Goal: Task Accomplishment & Management: Manage account settings

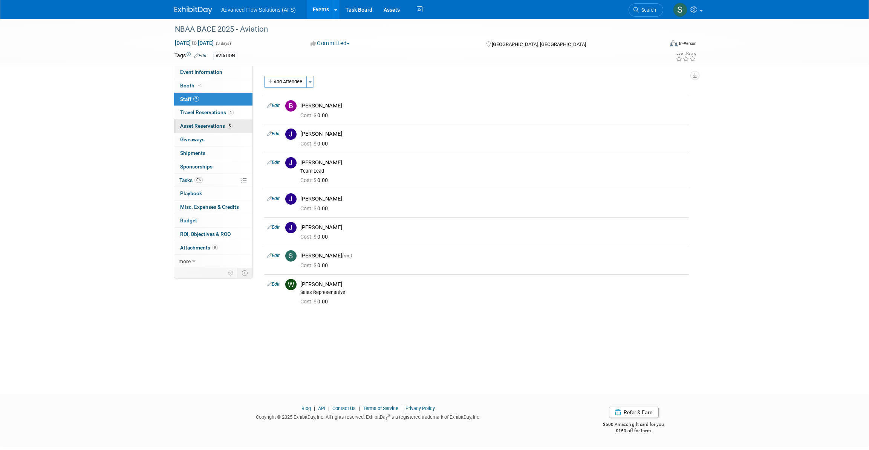
click at [191, 122] on link "5 Asset Reservations 5" at bounding box center [213, 125] width 78 height 13
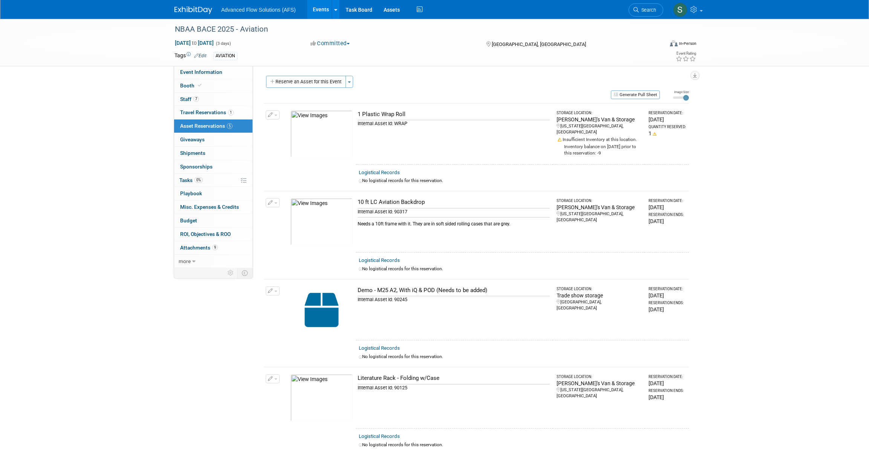
click at [199, 8] on img at bounding box center [193, 10] width 38 height 8
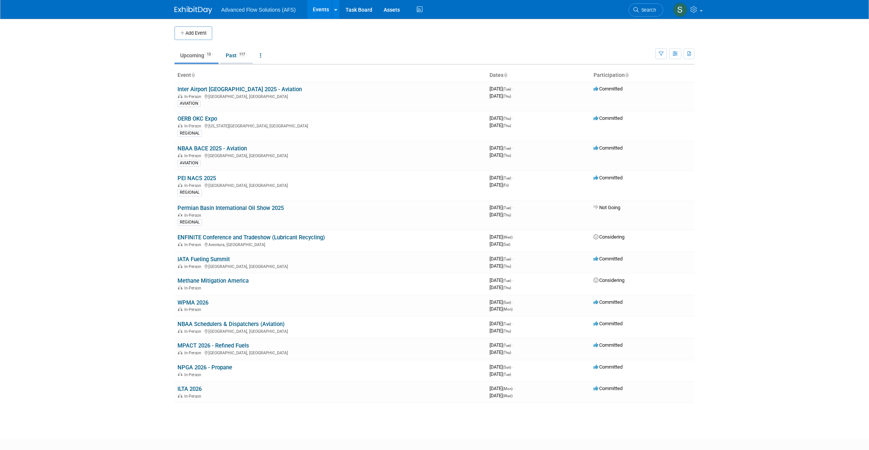
click at [236, 54] on link "Past 117" at bounding box center [236, 55] width 33 height 14
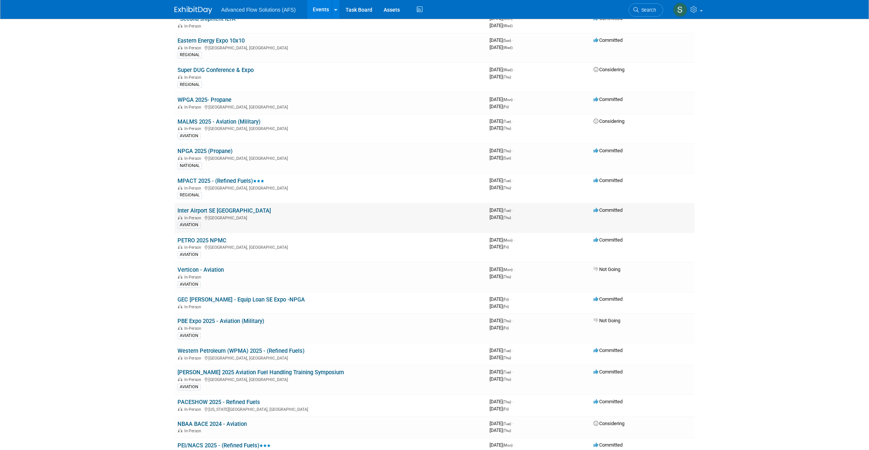
scroll to position [205, 0]
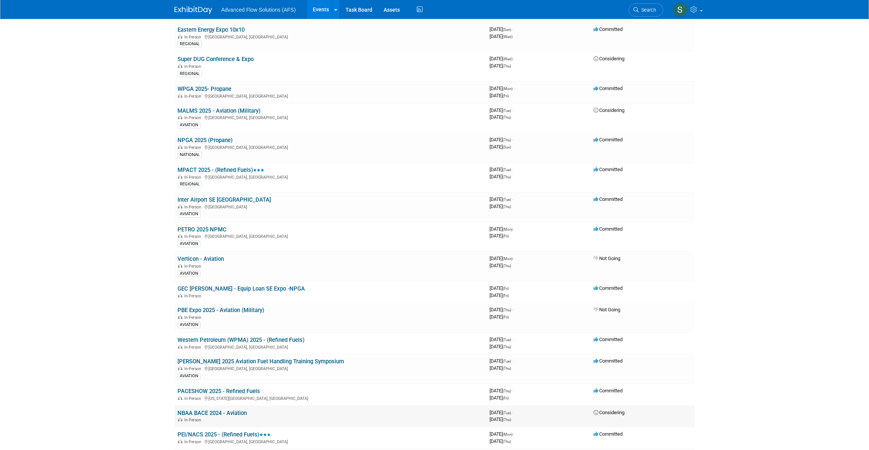
click at [197, 409] on link "NBAA BACE 2024 - Aviation" at bounding box center [211, 412] width 69 height 7
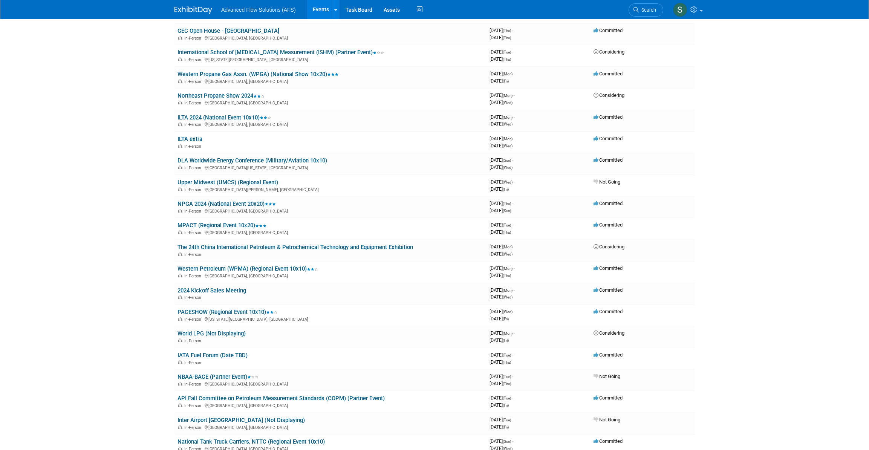
scroll to position [856, 0]
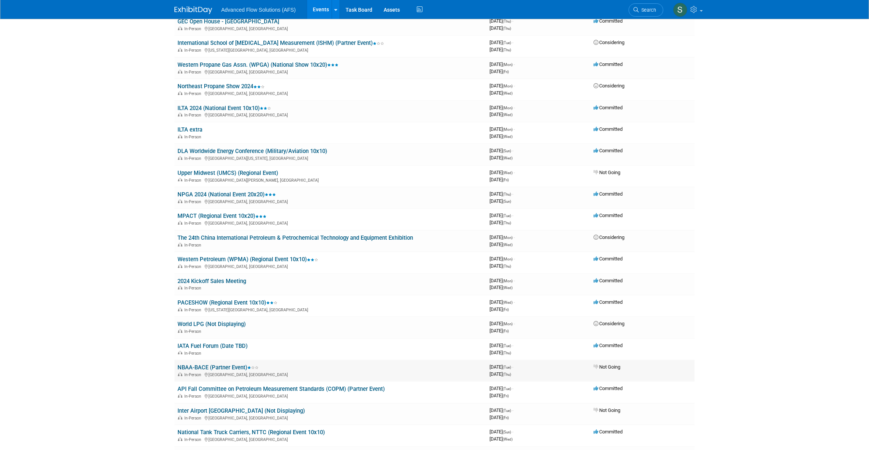
click at [193, 364] on link "NBAA-BACE (Partner Event)" at bounding box center [217, 367] width 81 height 7
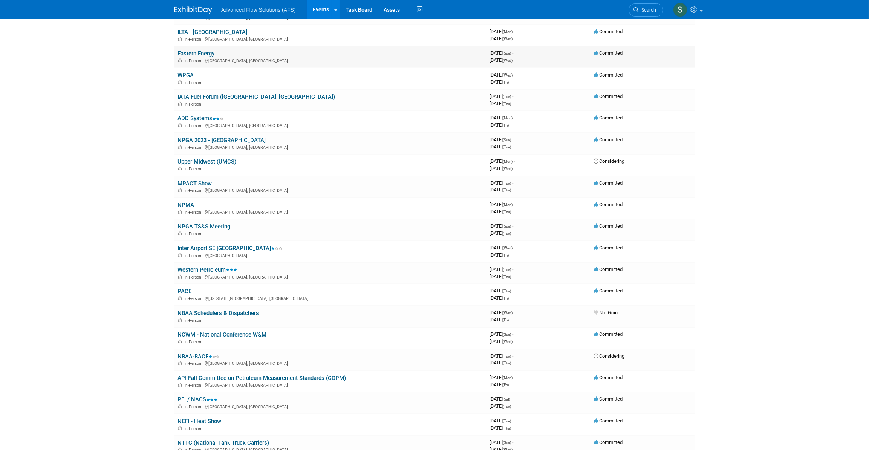
scroll to position [1472, 0]
click at [191, 353] on link "NBAA-BACE" at bounding box center [198, 356] width 42 height 7
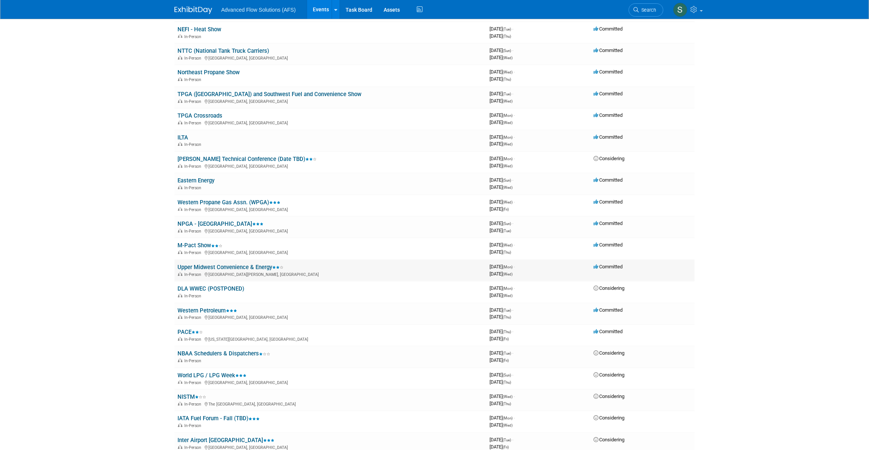
scroll to position [1883, 0]
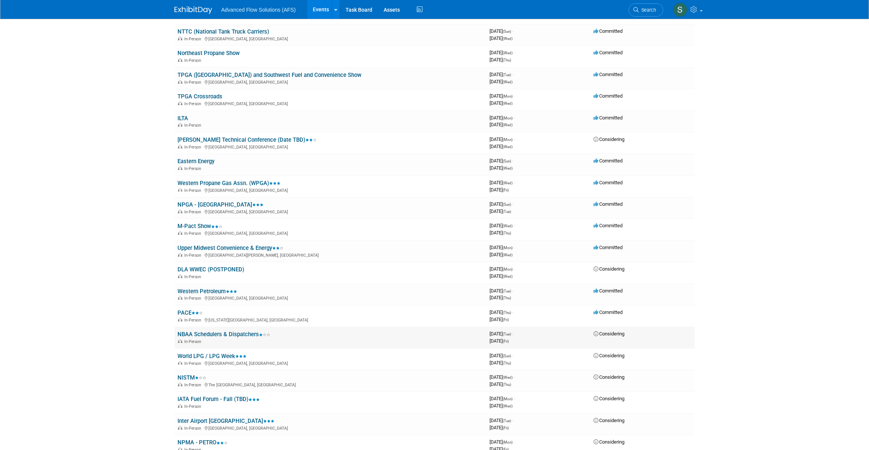
click at [192, 331] on link "NBAA Schedulers & Dispatchers" at bounding box center [223, 334] width 93 height 7
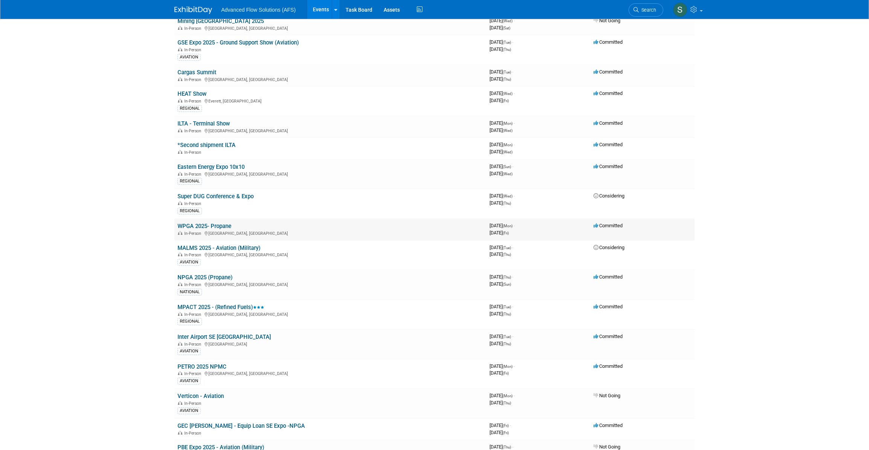
scroll to position [0, 0]
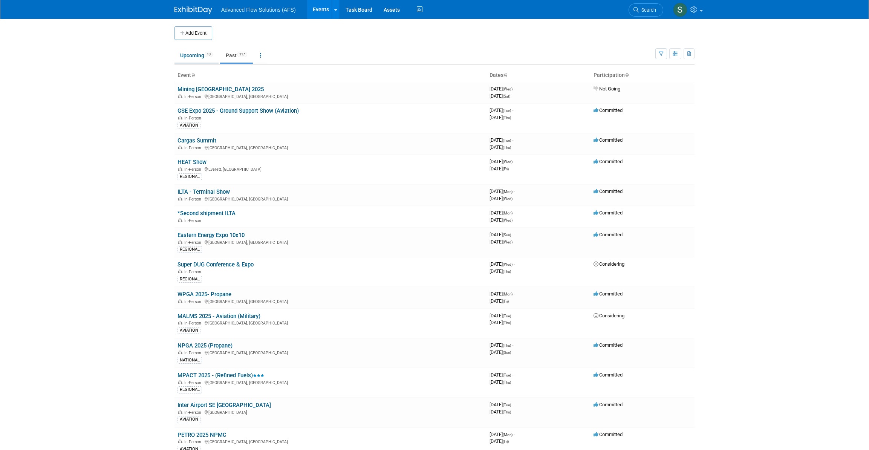
click at [192, 57] on link "Upcoming 13" at bounding box center [196, 55] width 44 height 14
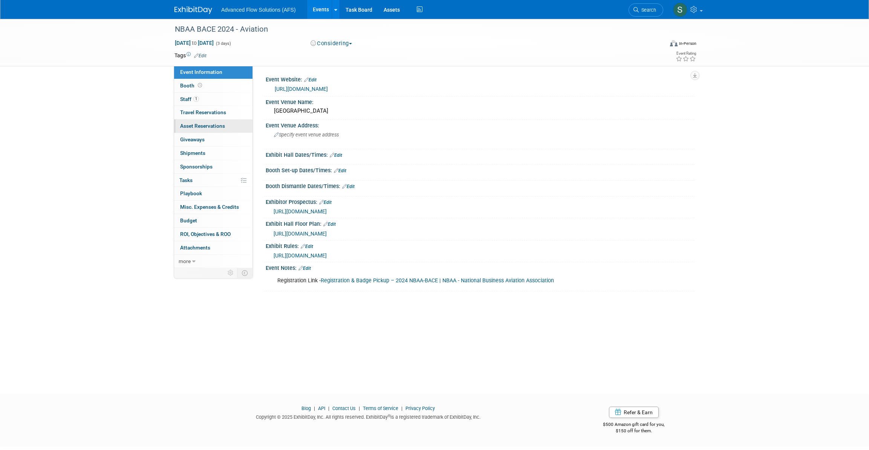
click at [192, 123] on span "Asset Reservations 0" at bounding box center [202, 126] width 45 height 6
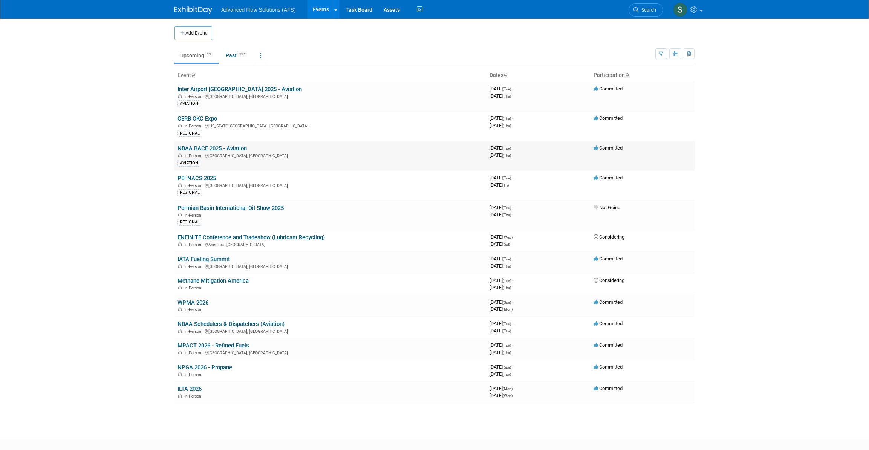
click at [195, 145] on link "NBAA BACE 2025 - Aviation" at bounding box center [211, 148] width 69 height 7
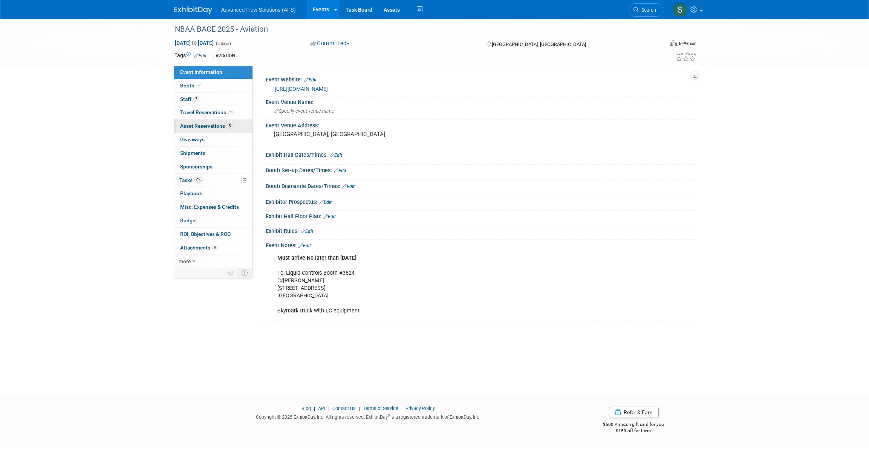
click at [190, 126] on span "Asset Reservations 5" at bounding box center [206, 126] width 52 height 6
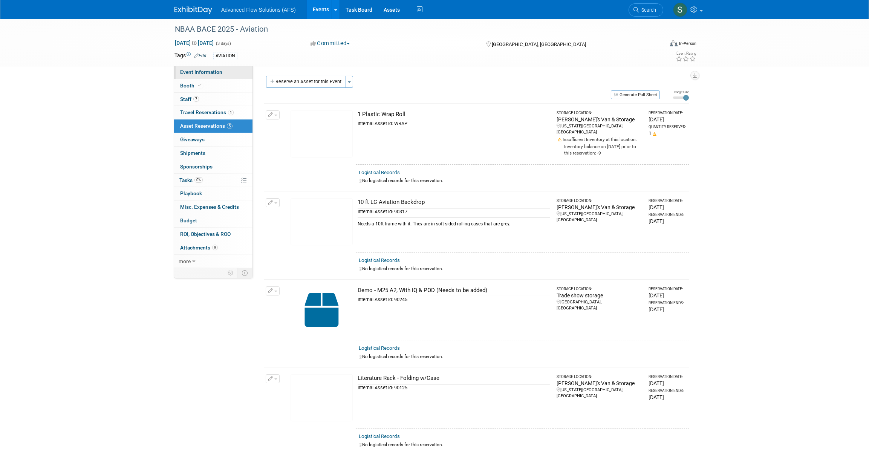
click at [199, 75] on span "Event Information" at bounding box center [201, 72] width 42 height 6
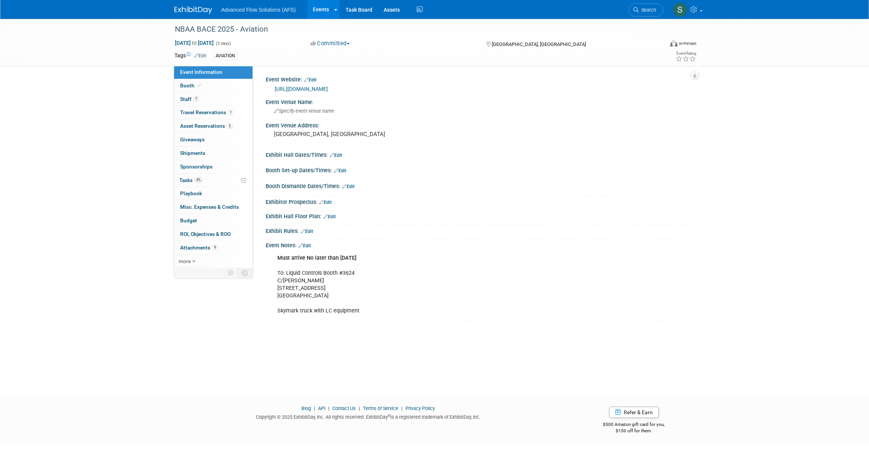
click at [328, 88] on link "[URL][DOMAIN_NAME]" at bounding box center [301, 89] width 53 height 6
click at [204, 244] on span "Attachments 9" at bounding box center [199, 247] width 38 height 6
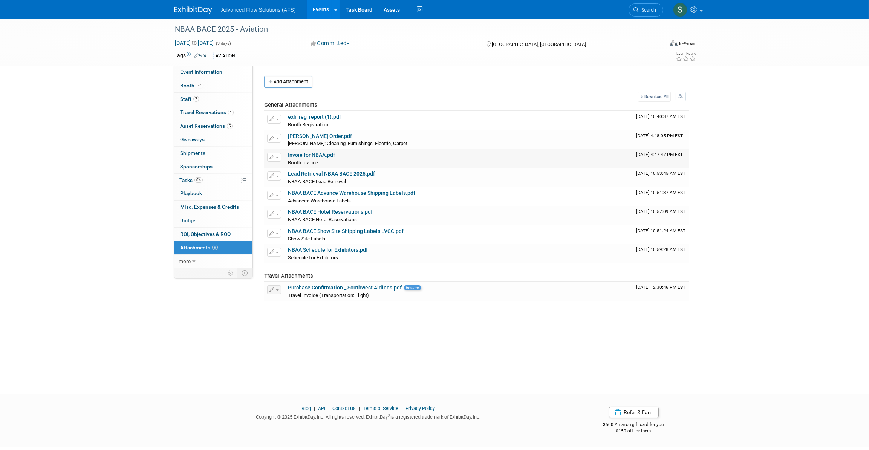
click at [309, 157] on link "Invoie for NBAA.pdf" at bounding box center [311, 155] width 47 height 6
click at [187, 82] on span "Booth" at bounding box center [191, 85] width 23 height 6
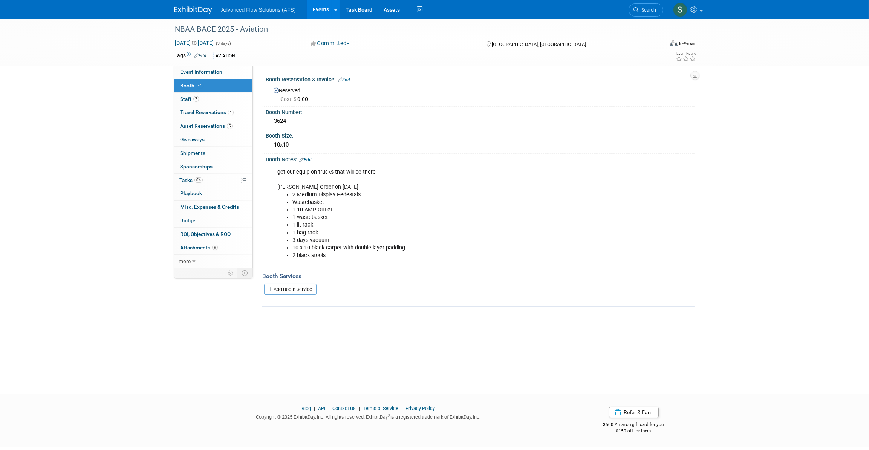
click at [309, 101] on span "Cost: $ 0.00" at bounding box center [295, 99] width 31 height 6
click at [307, 98] on span "Cost: $ 0.00" at bounding box center [295, 99] width 31 height 6
click at [345, 79] on link "Edit" at bounding box center [344, 79] width 12 height 5
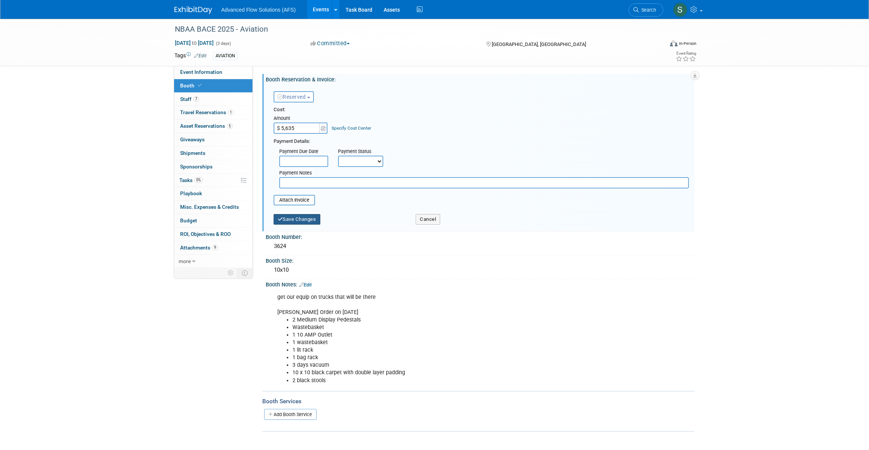
type input "$ 5,635.00"
click at [305, 217] on button "Save Changes" at bounding box center [296, 219] width 47 height 11
